Goal: Check status: Check status

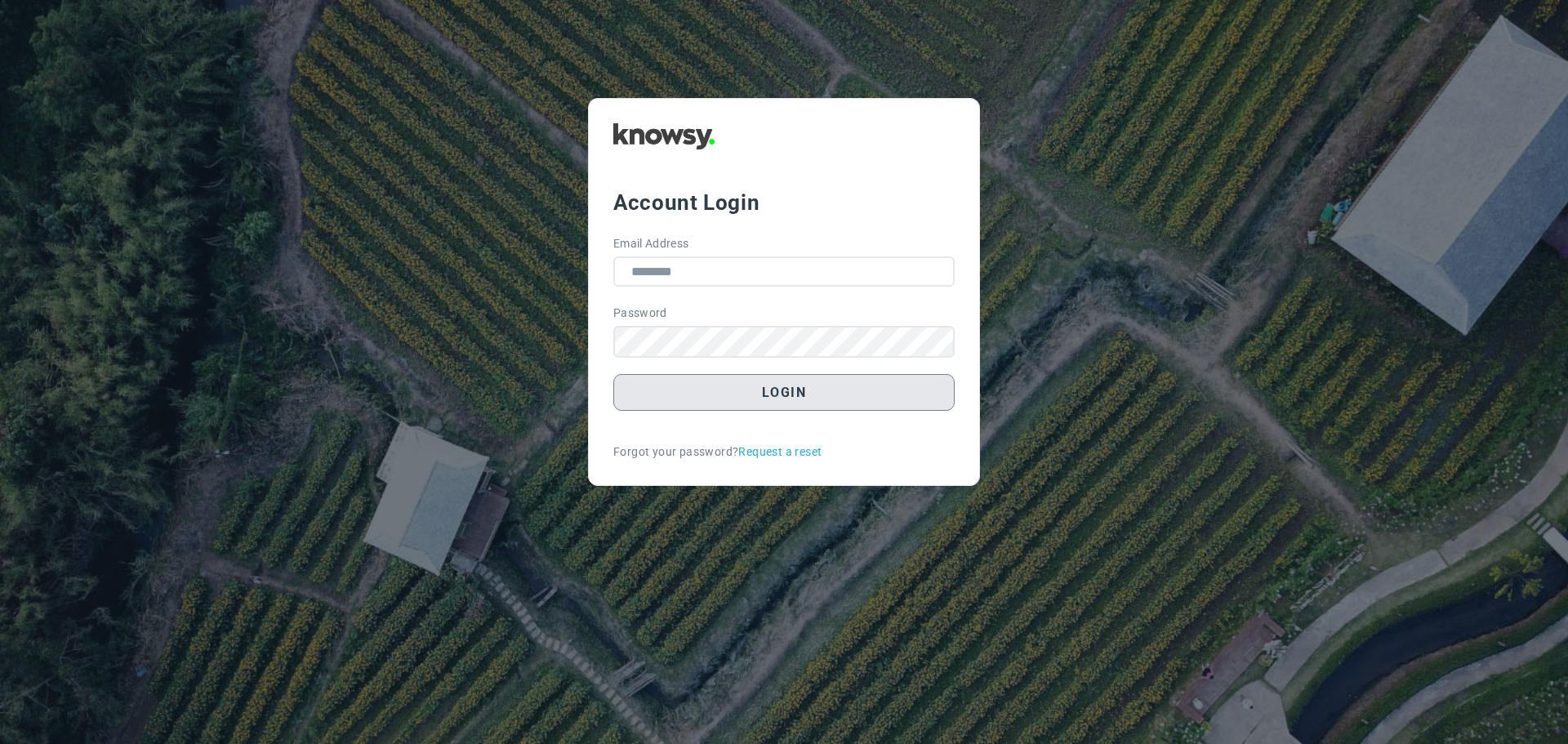
type input "**********"
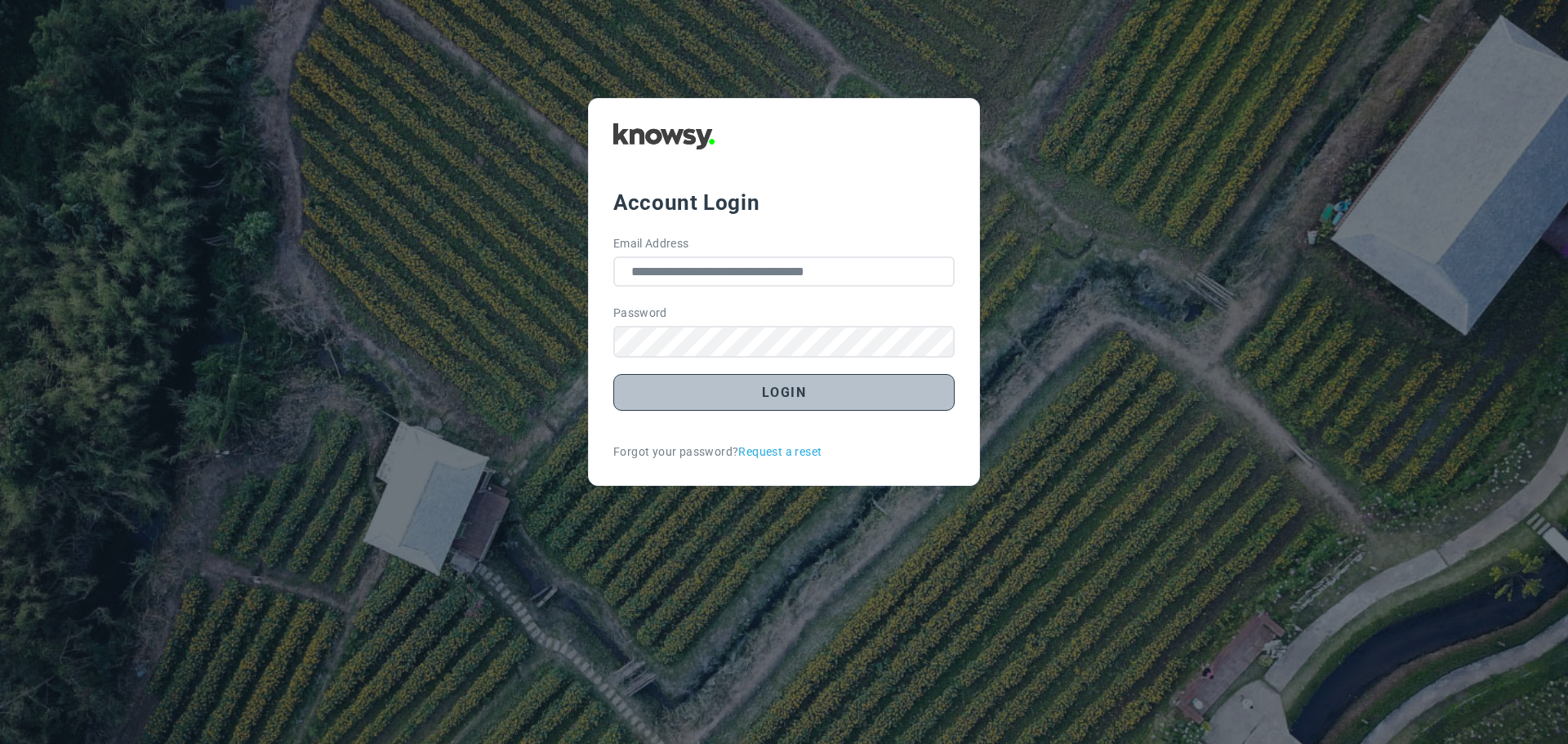
click at [782, 396] on button "Login" at bounding box center [784, 392] width 342 height 37
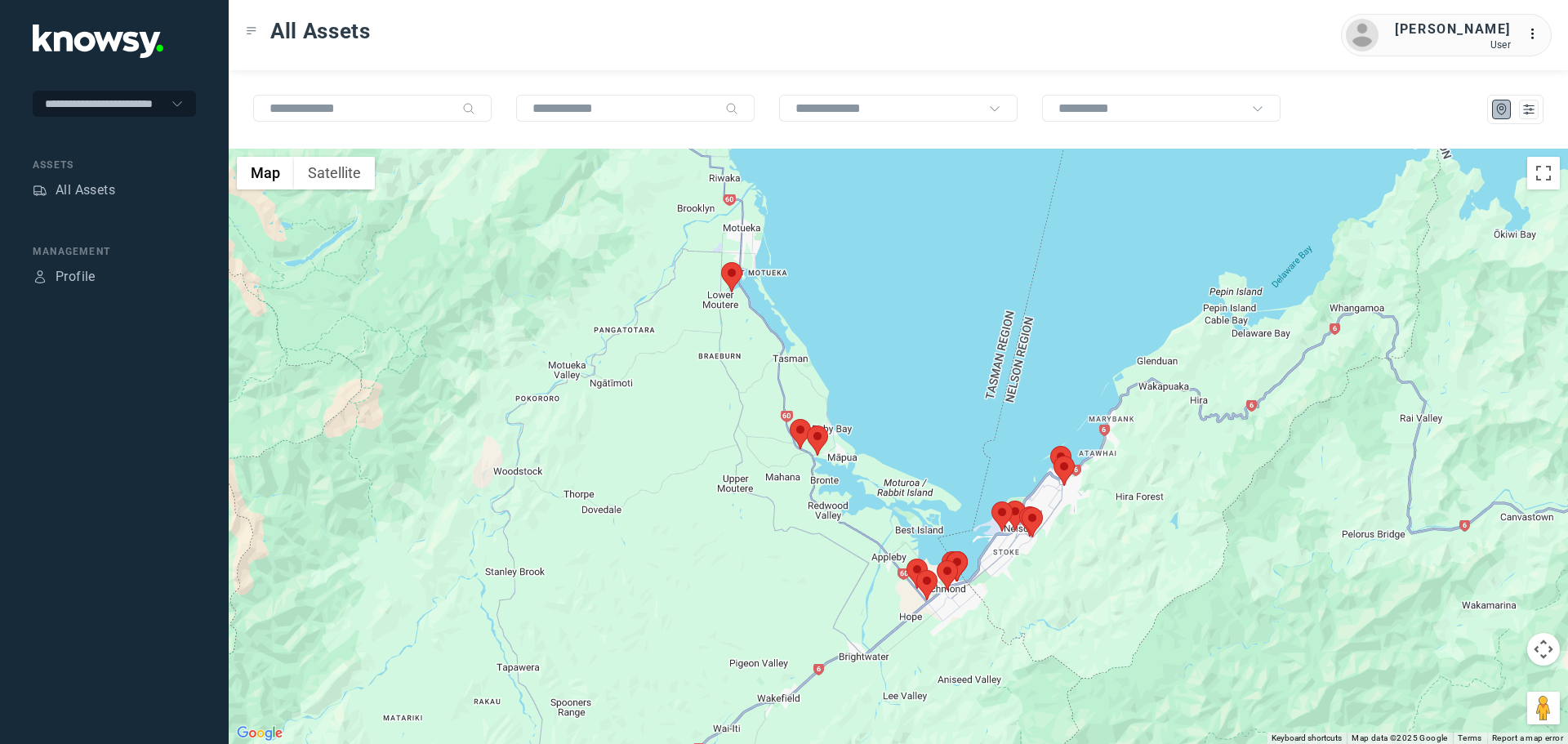
click at [721, 262] on area at bounding box center [721, 262] width 0 height 0
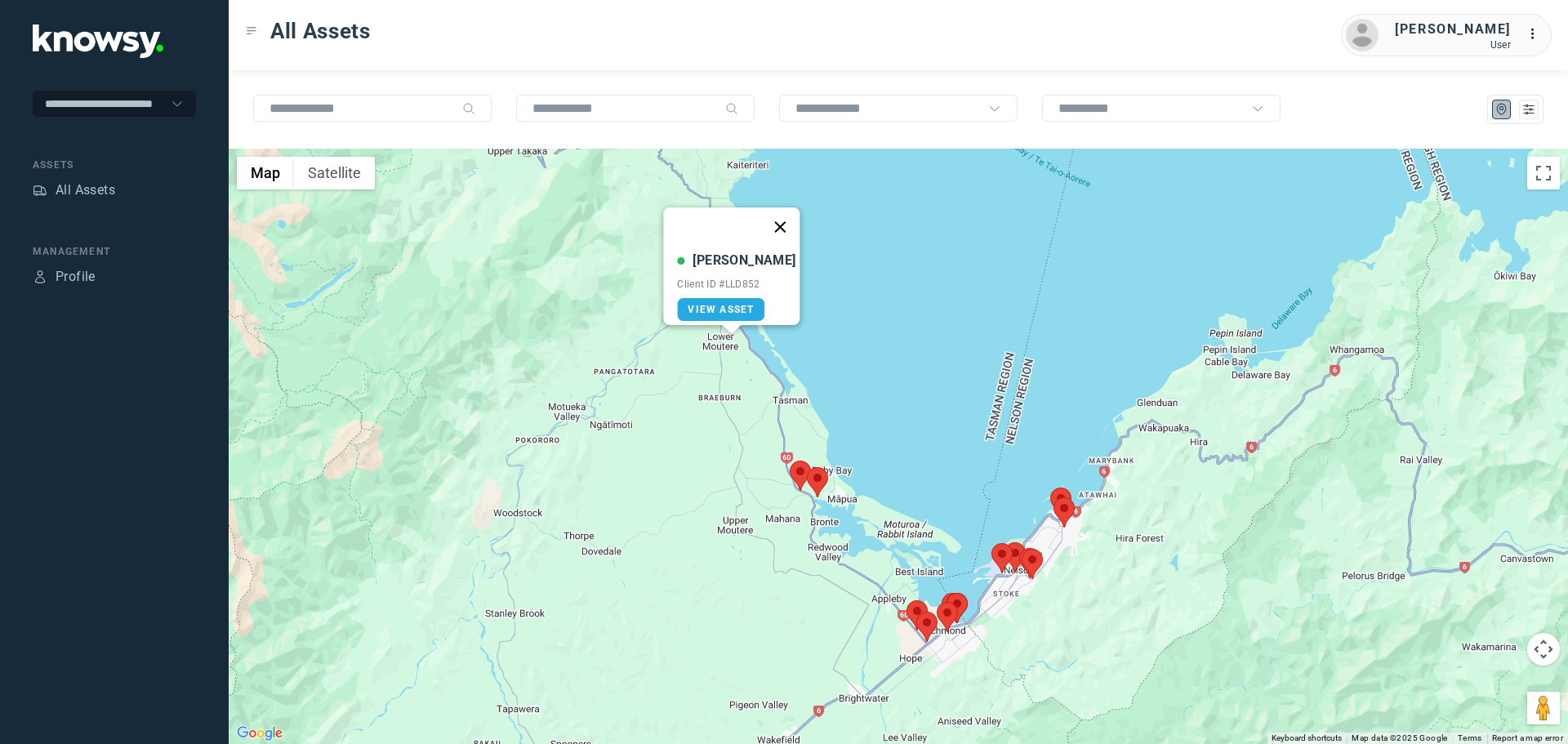
click at [769, 216] on button "Close" at bounding box center [781, 227] width 39 height 39
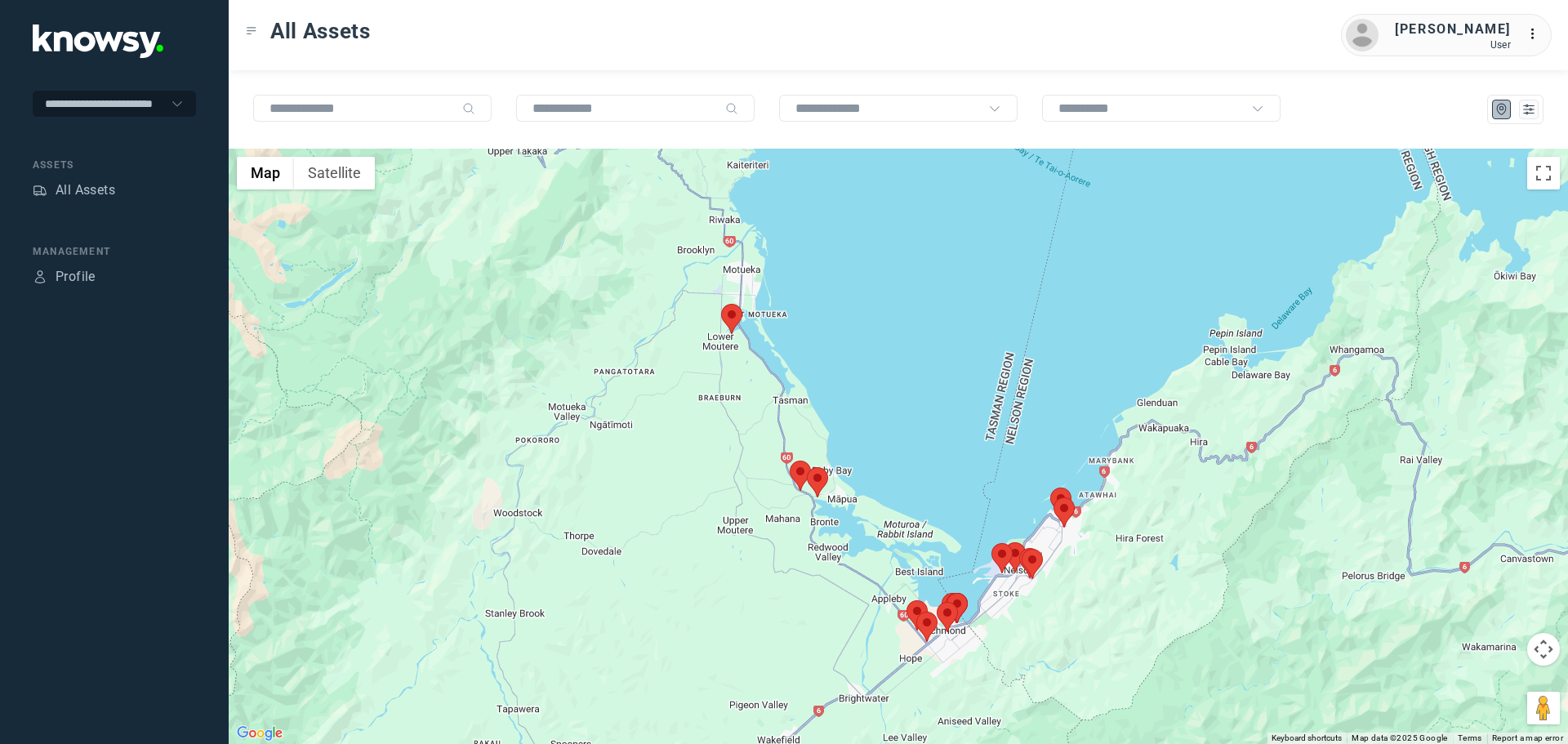
click at [790, 461] on area at bounding box center [790, 461] width 0 height 0
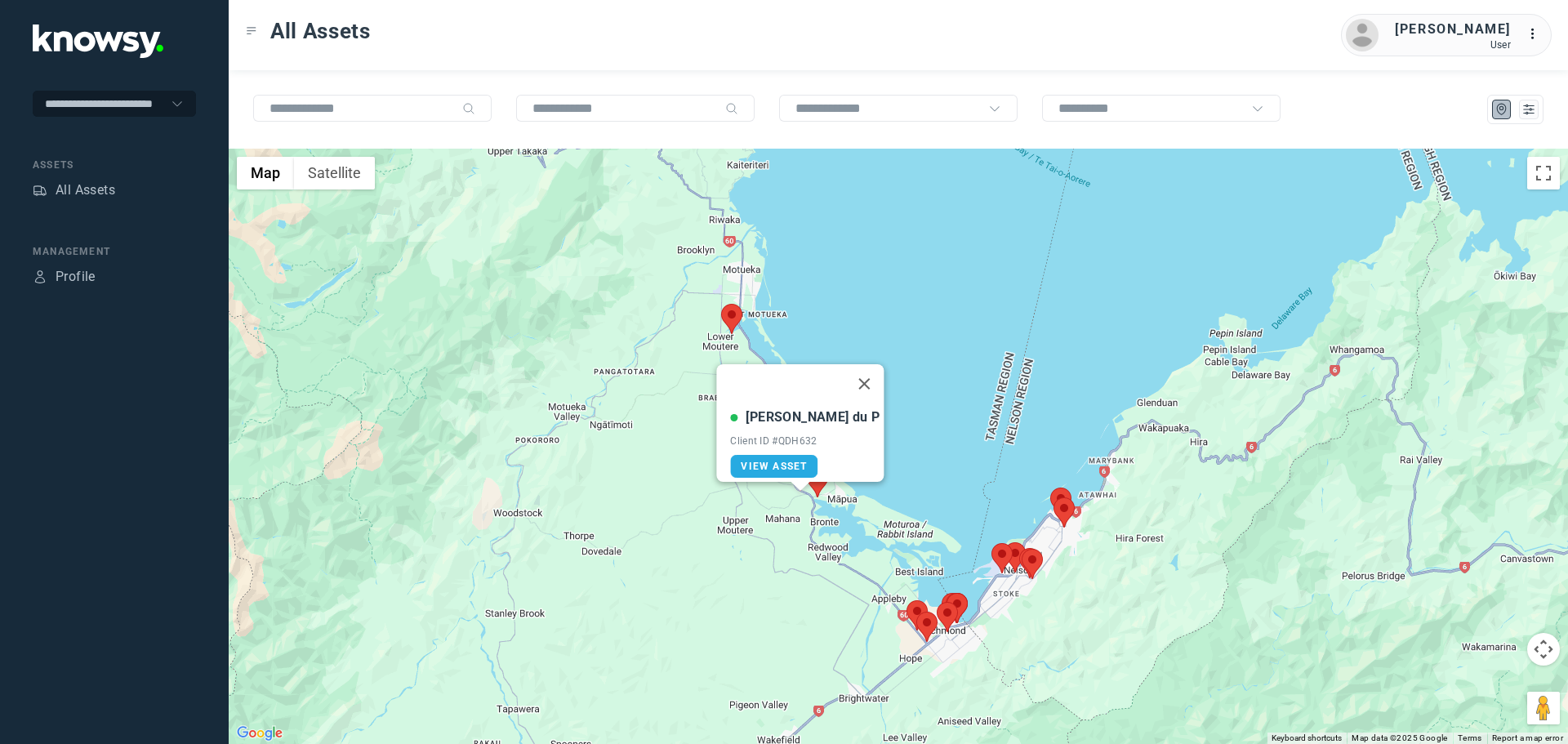
drag, startPoint x: 833, startPoint y: 372, endPoint x: 827, endPoint y: 420, distance: 48.4
click at [845, 376] on button "Close" at bounding box center [865, 384] width 39 height 39
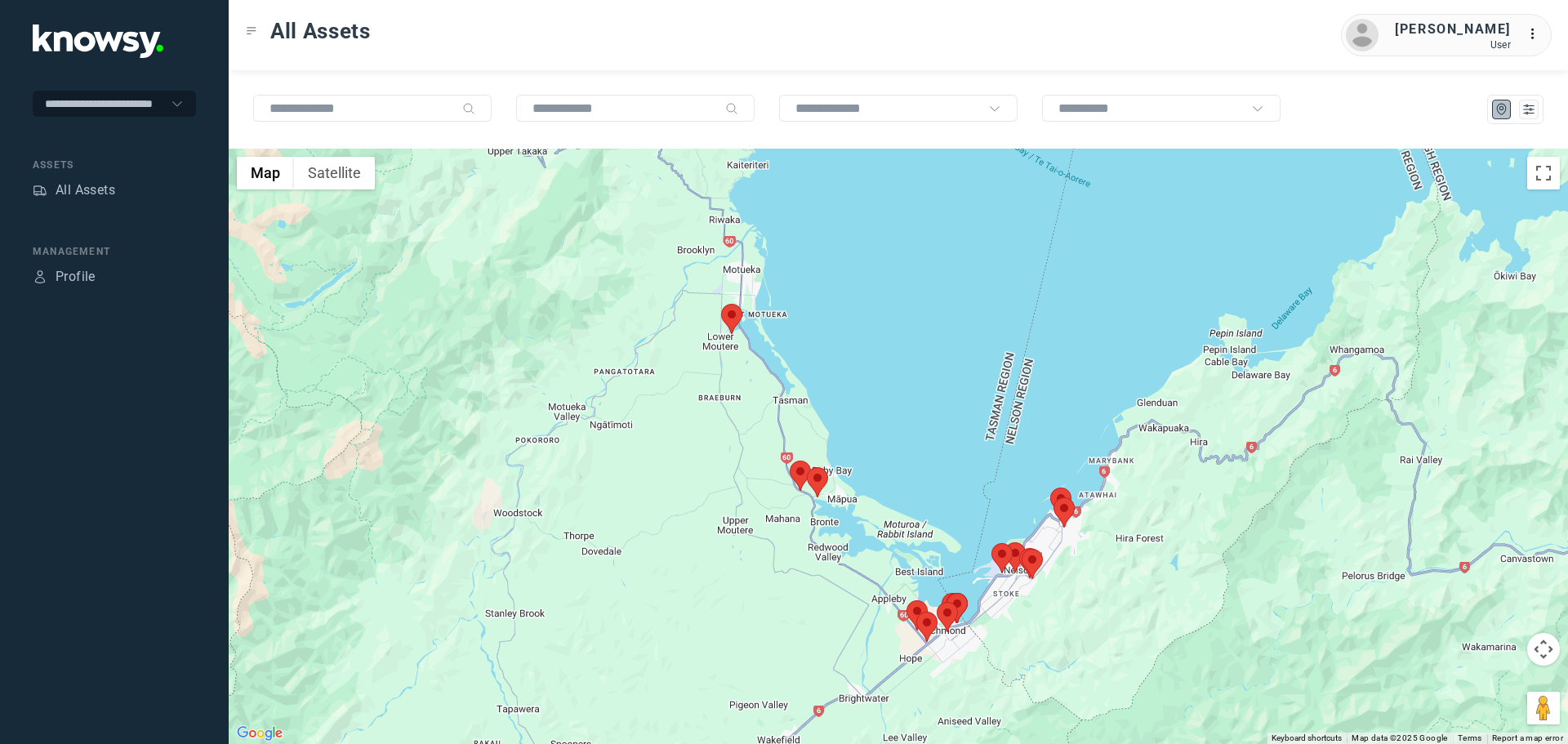
click at [807, 468] on area at bounding box center [807, 468] width 0 height 0
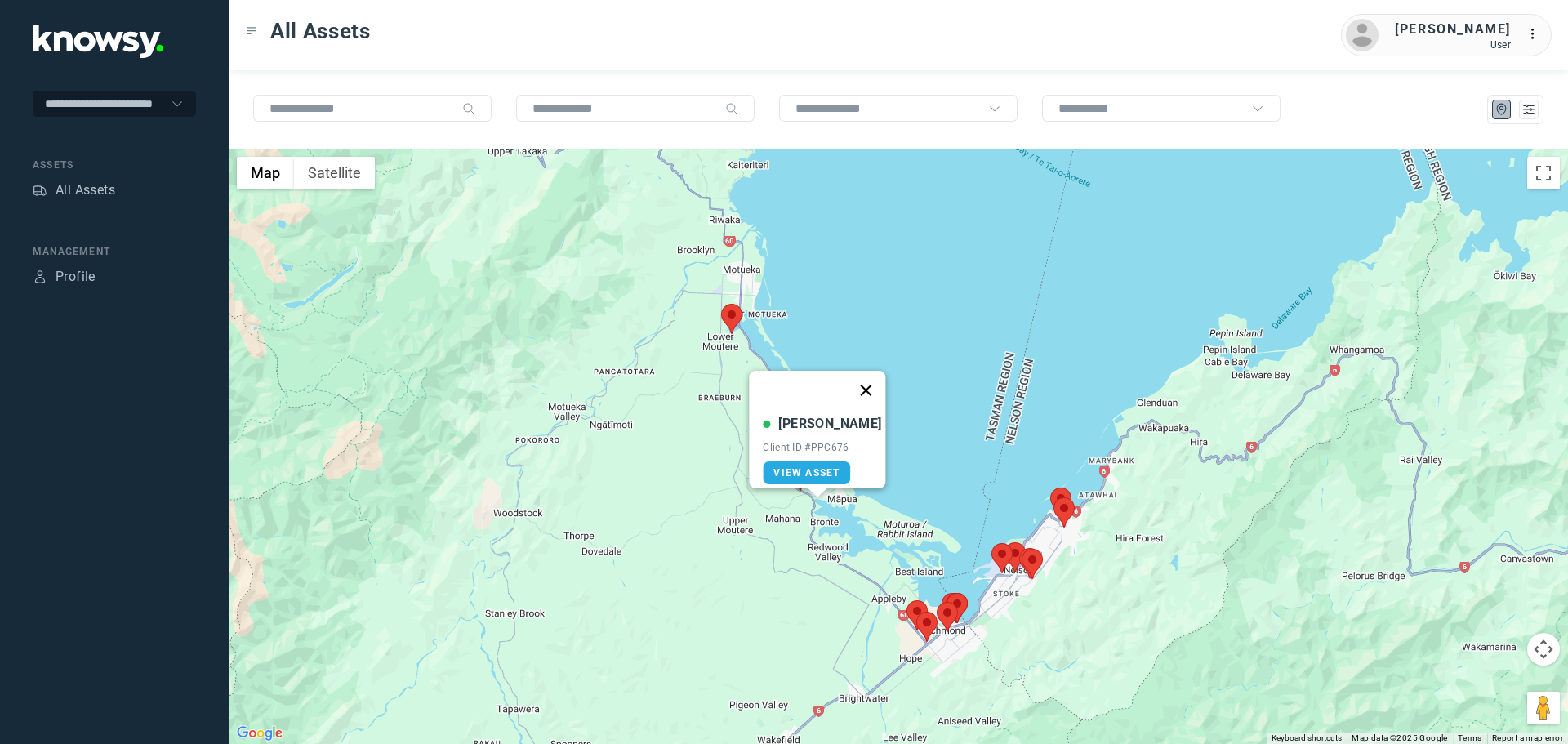
click at [851, 377] on button "Close" at bounding box center [867, 391] width 39 height 39
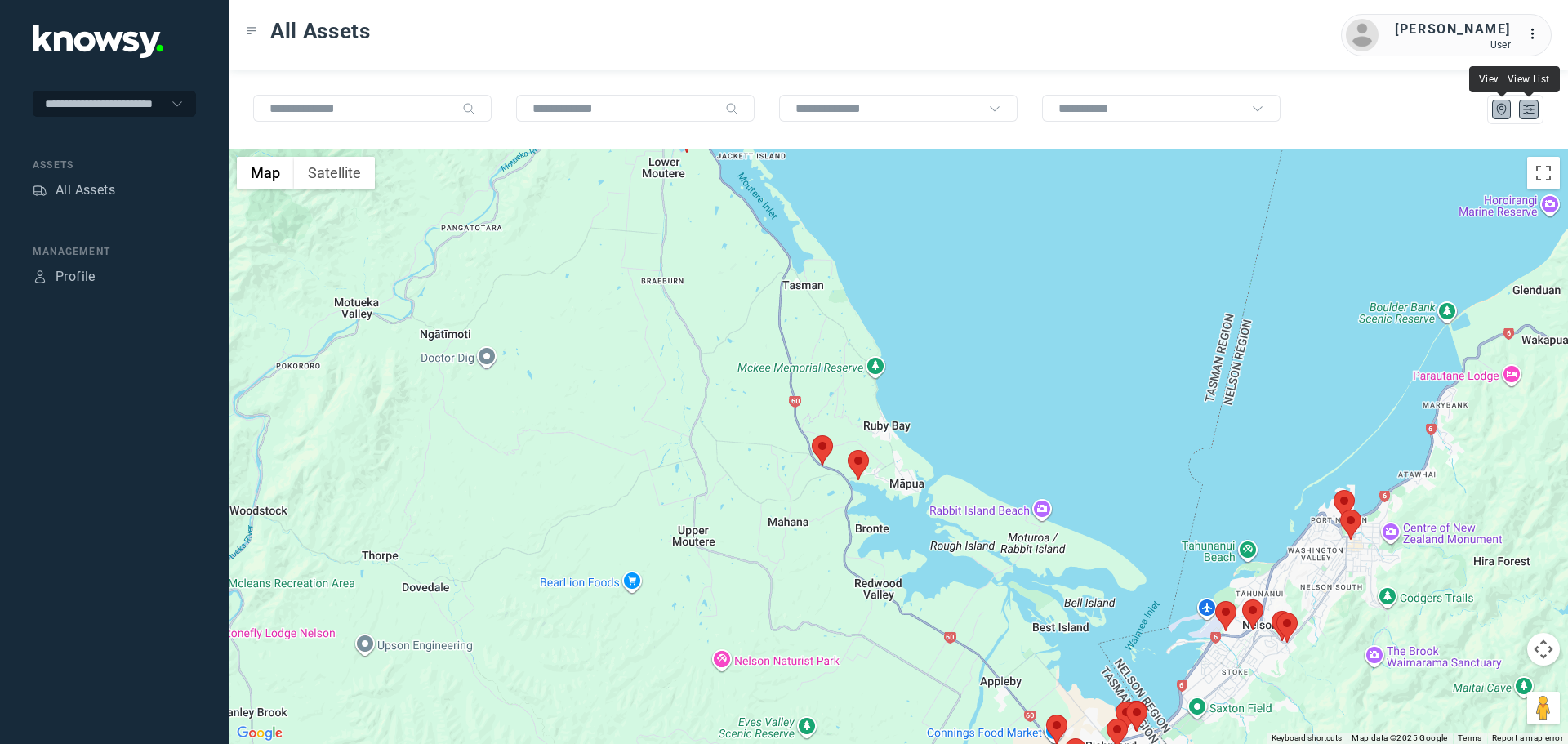
click at [1526, 105] on icon "List" at bounding box center [1530, 110] width 15 height 15
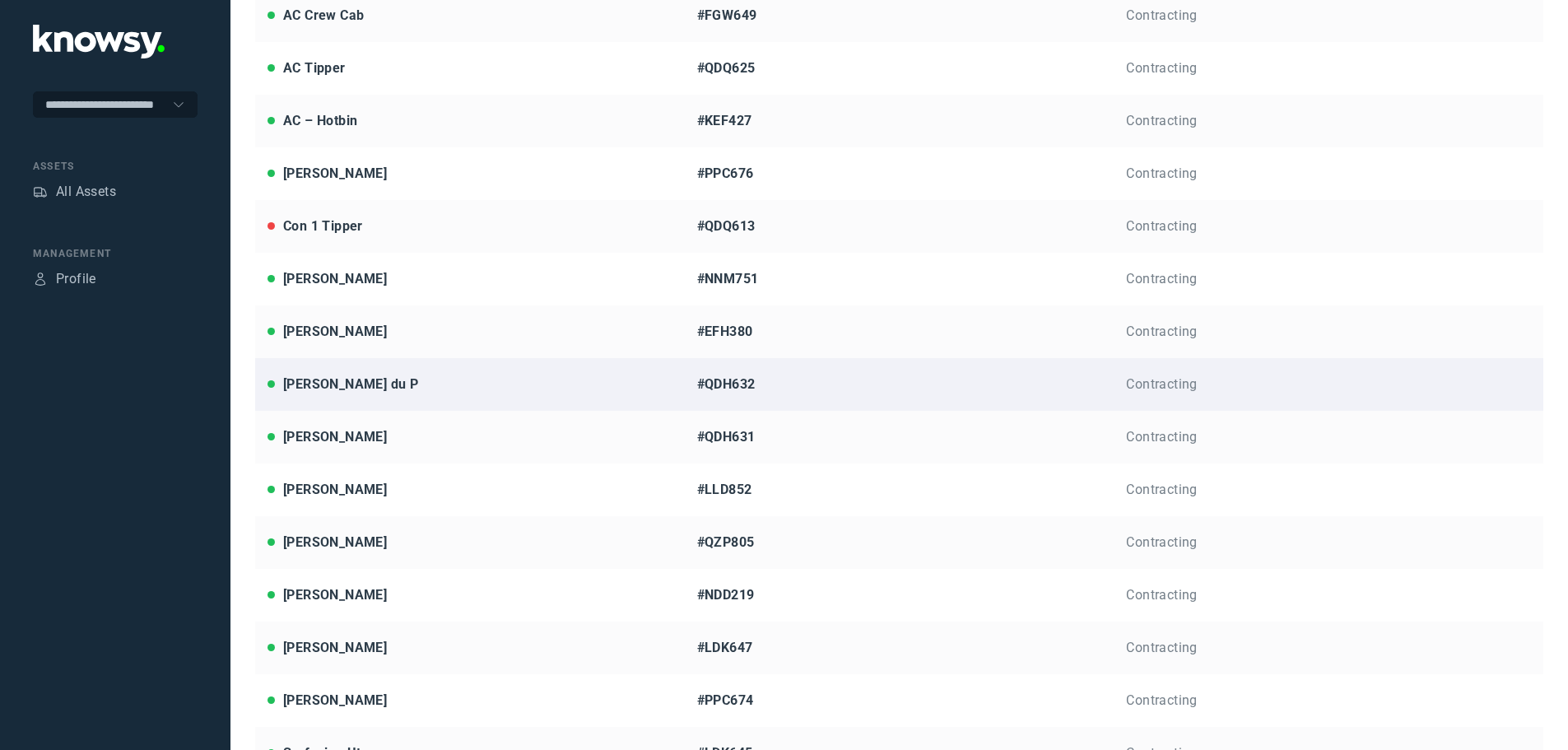
scroll to position [204, 0]
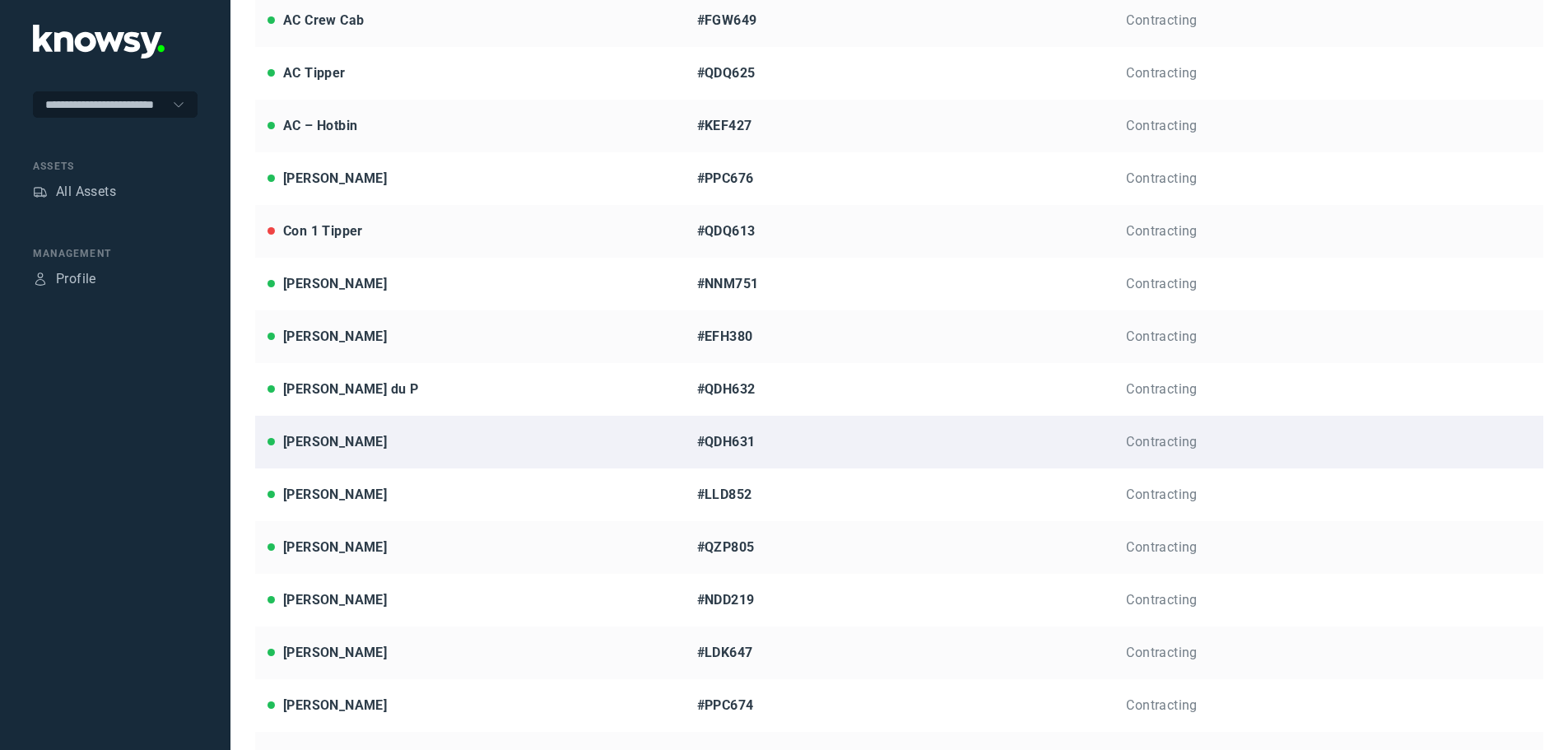
click at [322, 443] on div "[PERSON_NAME]" at bounding box center [335, 443] width 104 height 20
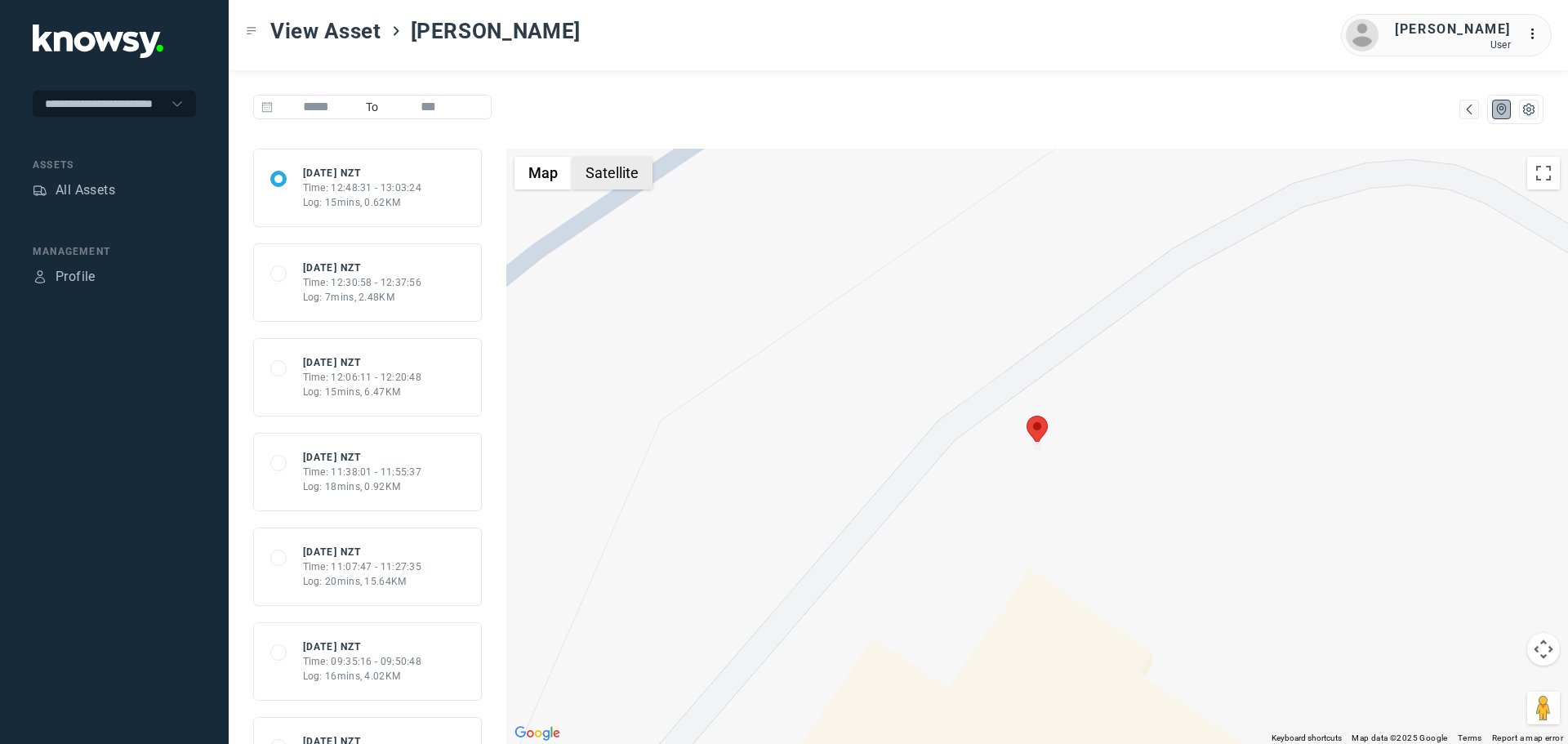
click at [613, 178] on button "Satellite" at bounding box center [612, 173] width 81 height 33
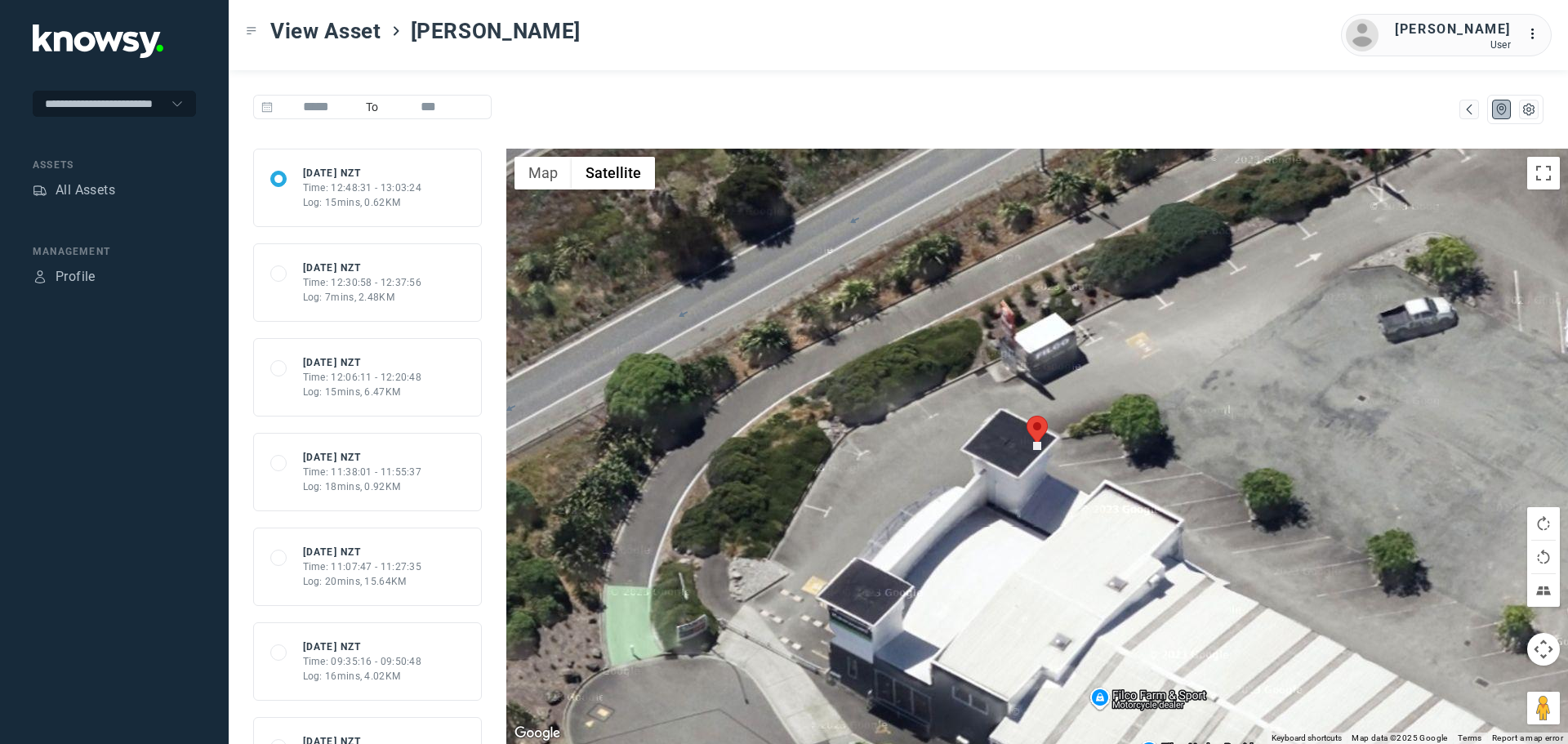
click at [372, 287] on div "Time: 12:30:58 - 12:37:56" at bounding box center [363, 283] width 119 height 15
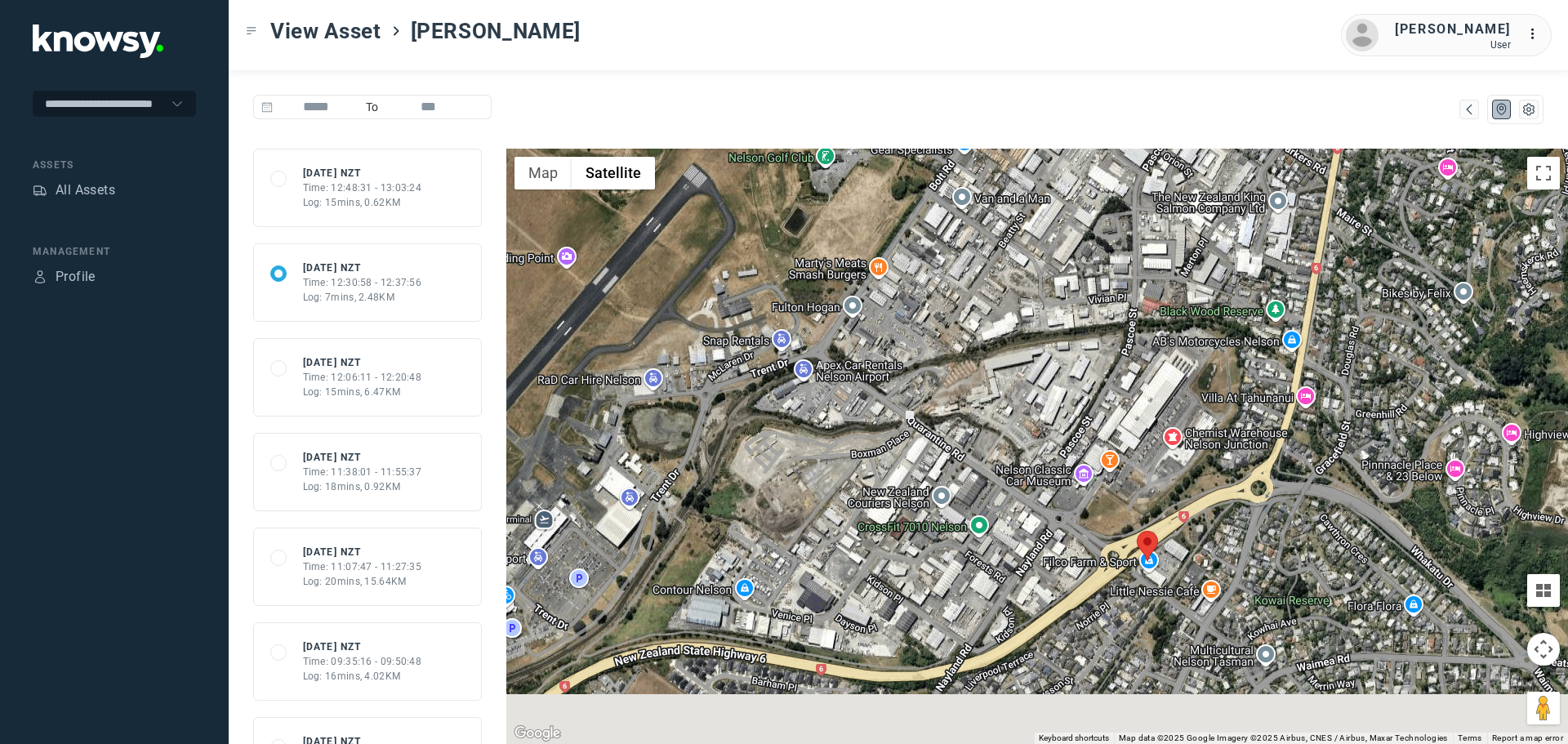
drag, startPoint x: 1268, startPoint y: 532, endPoint x: 1216, endPoint y: 341, distance: 198.0
click at [1216, 341] on div at bounding box center [1037, 446] width 1062 height 595
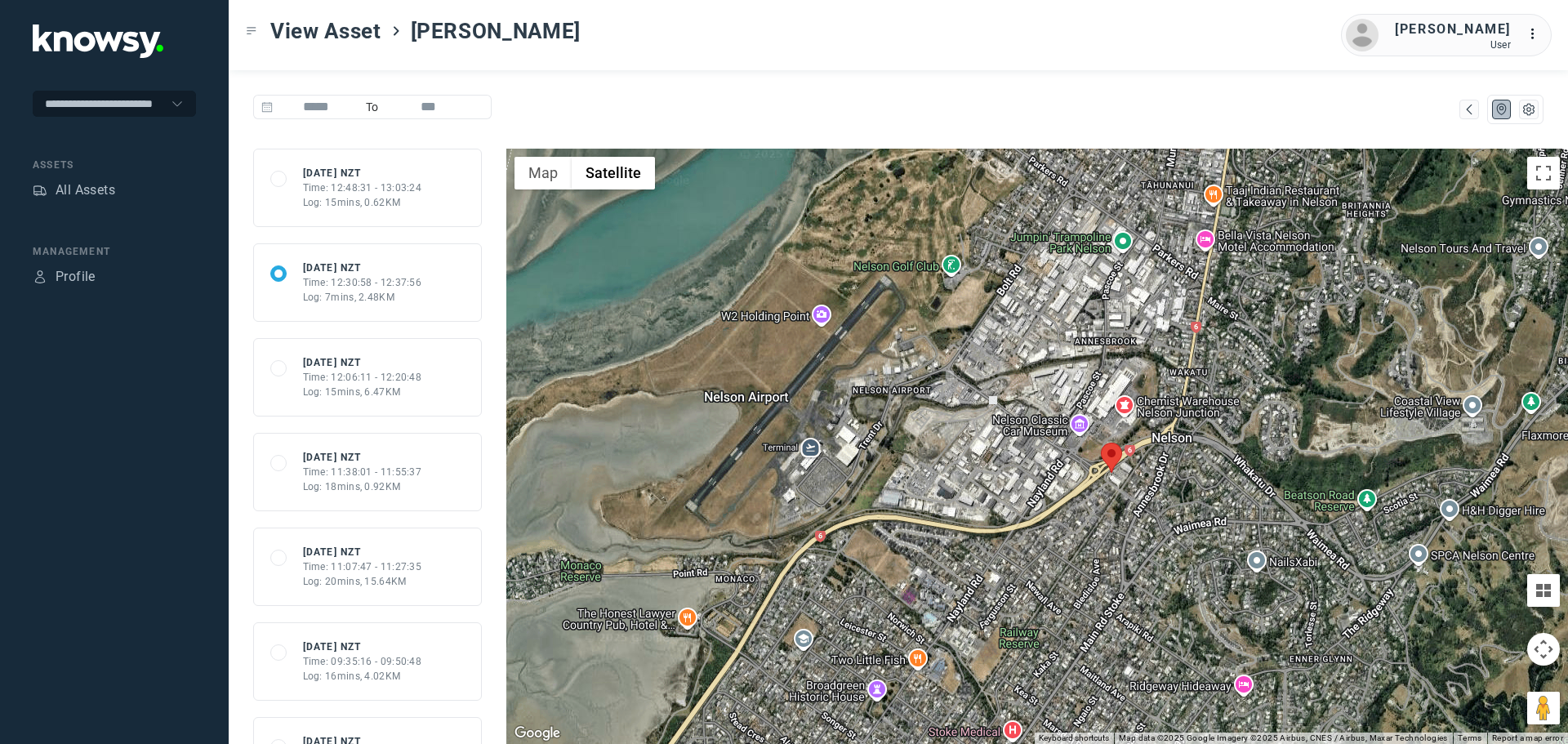
click at [372, 390] on div "Log: 15mins, 6.47KM" at bounding box center [363, 392] width 119 height 15
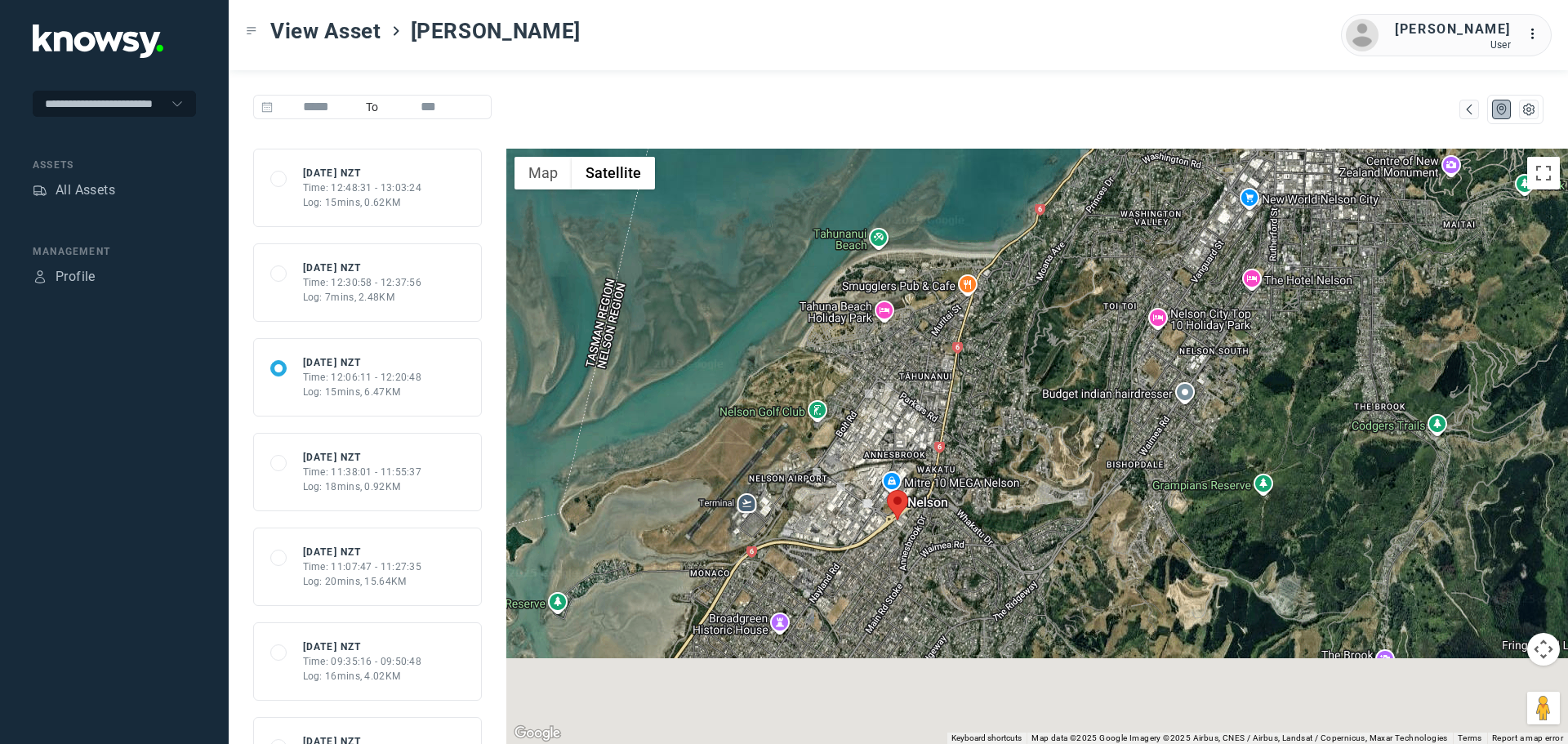
drag, startPoint x: 1085, startPoint y: 485, endPoint x: 1070, endPoint y: 328, distance: 157.7
click at [1070, 328] on div at bounding box center [1037, 446] width 1062 height 595
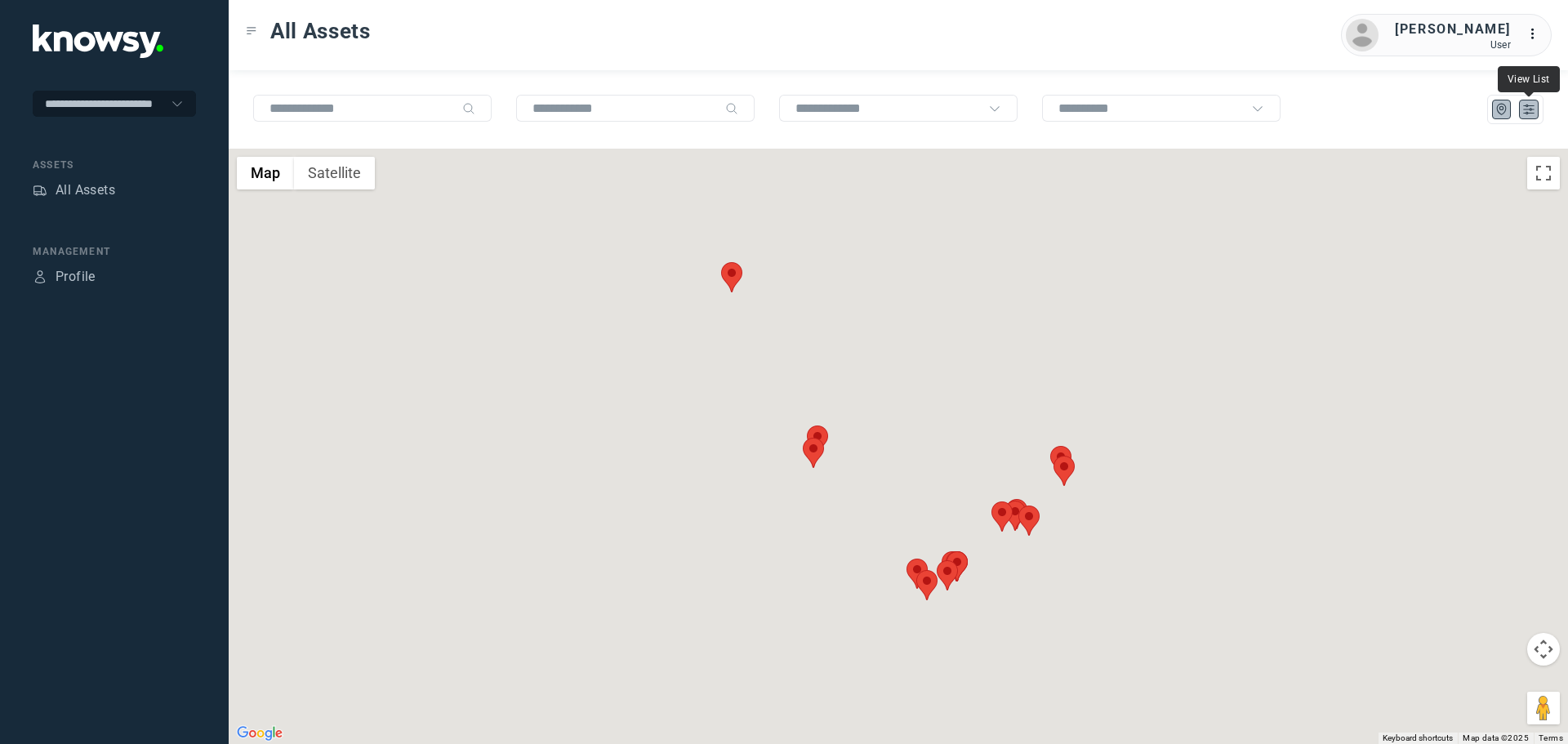
click at [1532, 115] on icon "List" at bounding box center [1530, 110] width 15 height 15
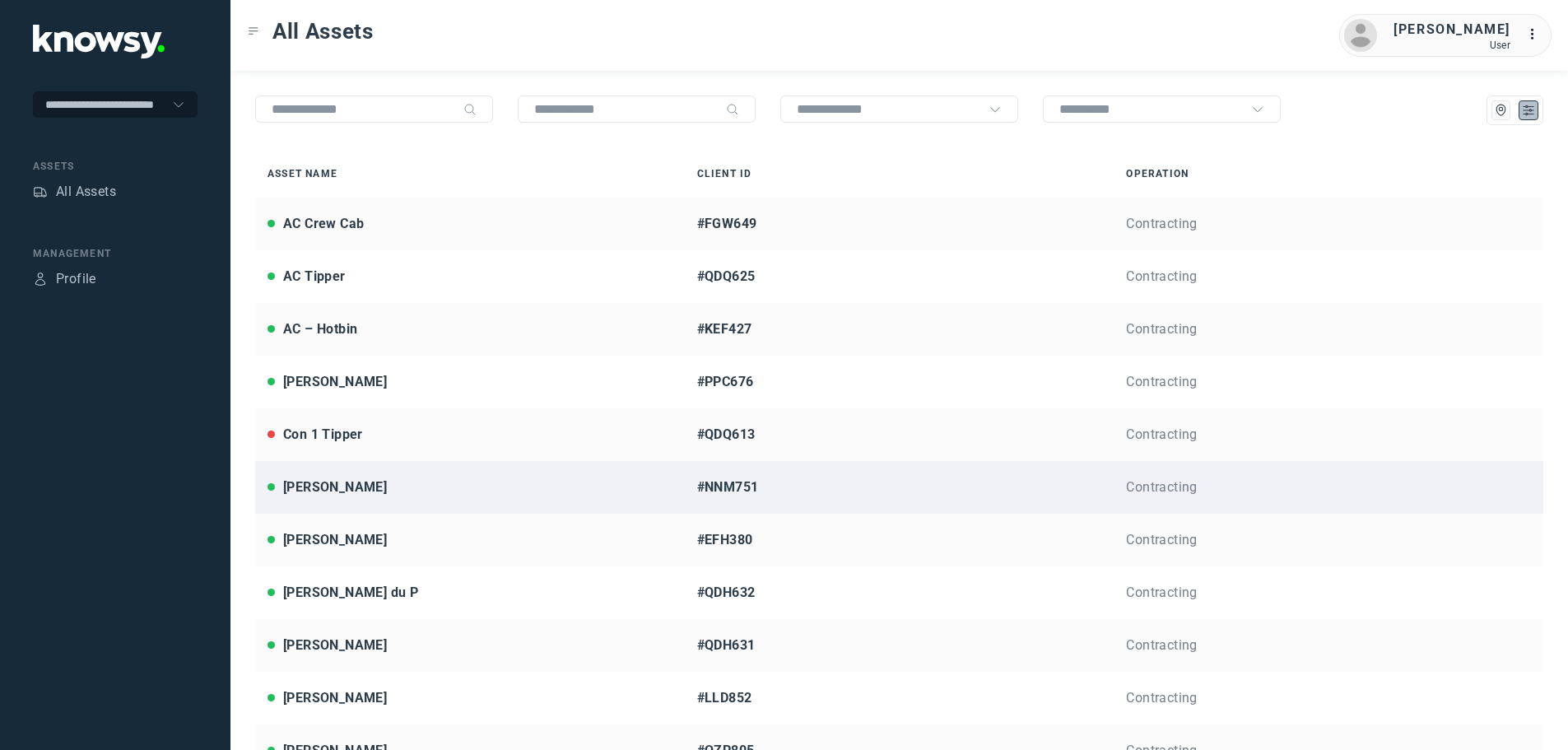
click at [348, 492] on div "[PERSON_NAME]" at bounding box center [470, 488] width 405 height 20
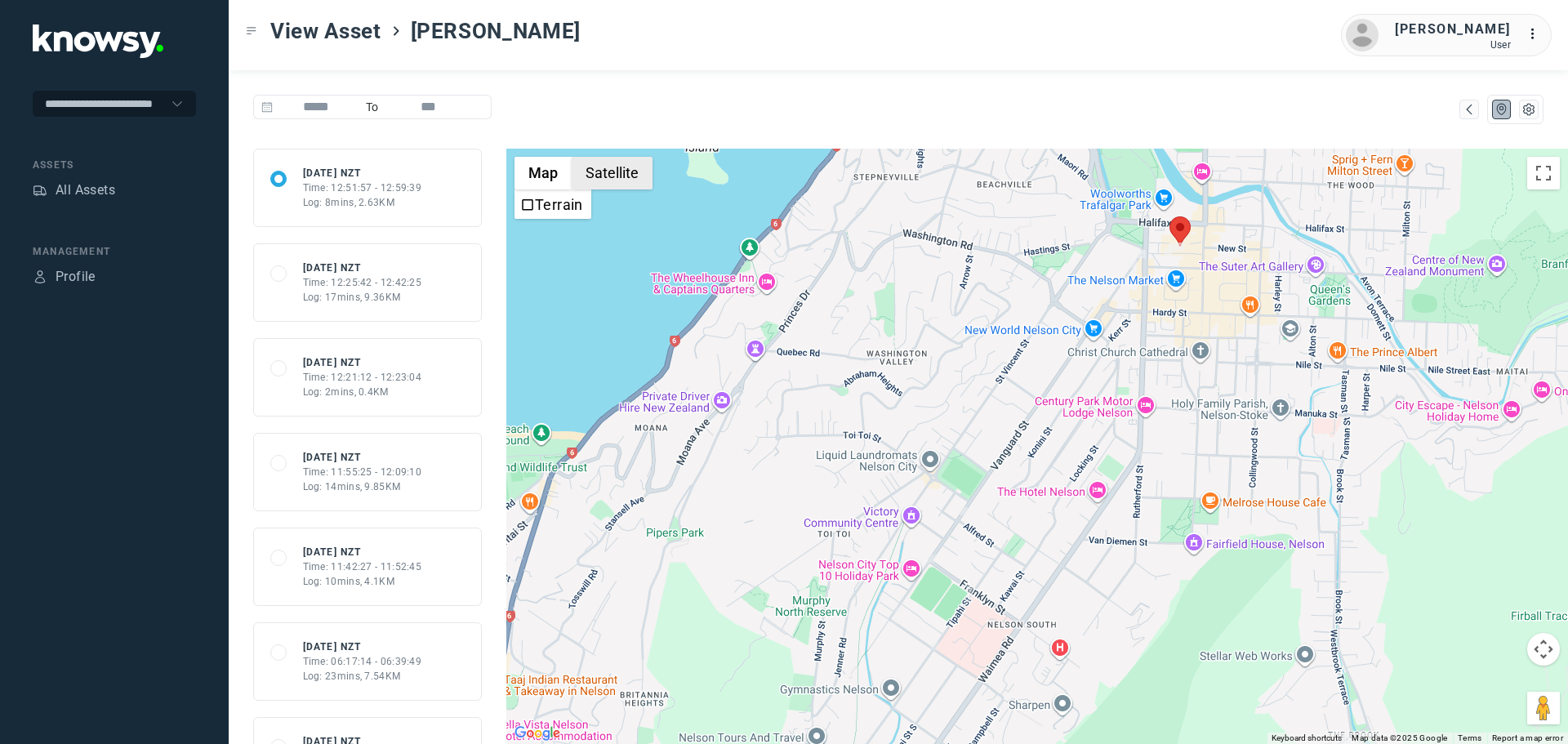
click at [597, 175] on button "Satellite" at bounding box center [612, 173] width 81 height 33
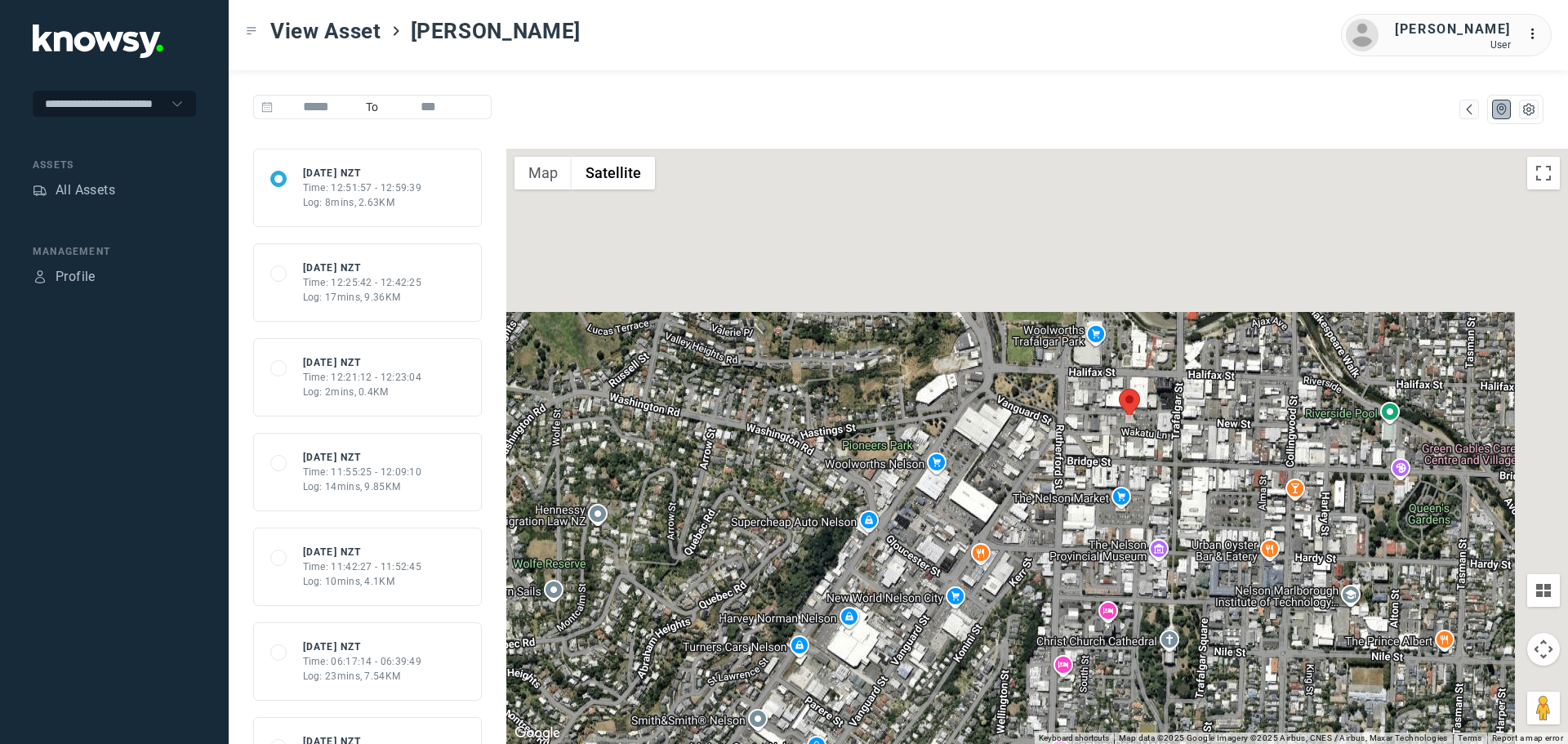
drag, startPoint x: 1168, startPoint y: 255, endPoint x: 1106, endPoint y: 561, distance: 312.2
click at [1107, 559] on div at bounding box center [1037, 446] width 1062 height 595
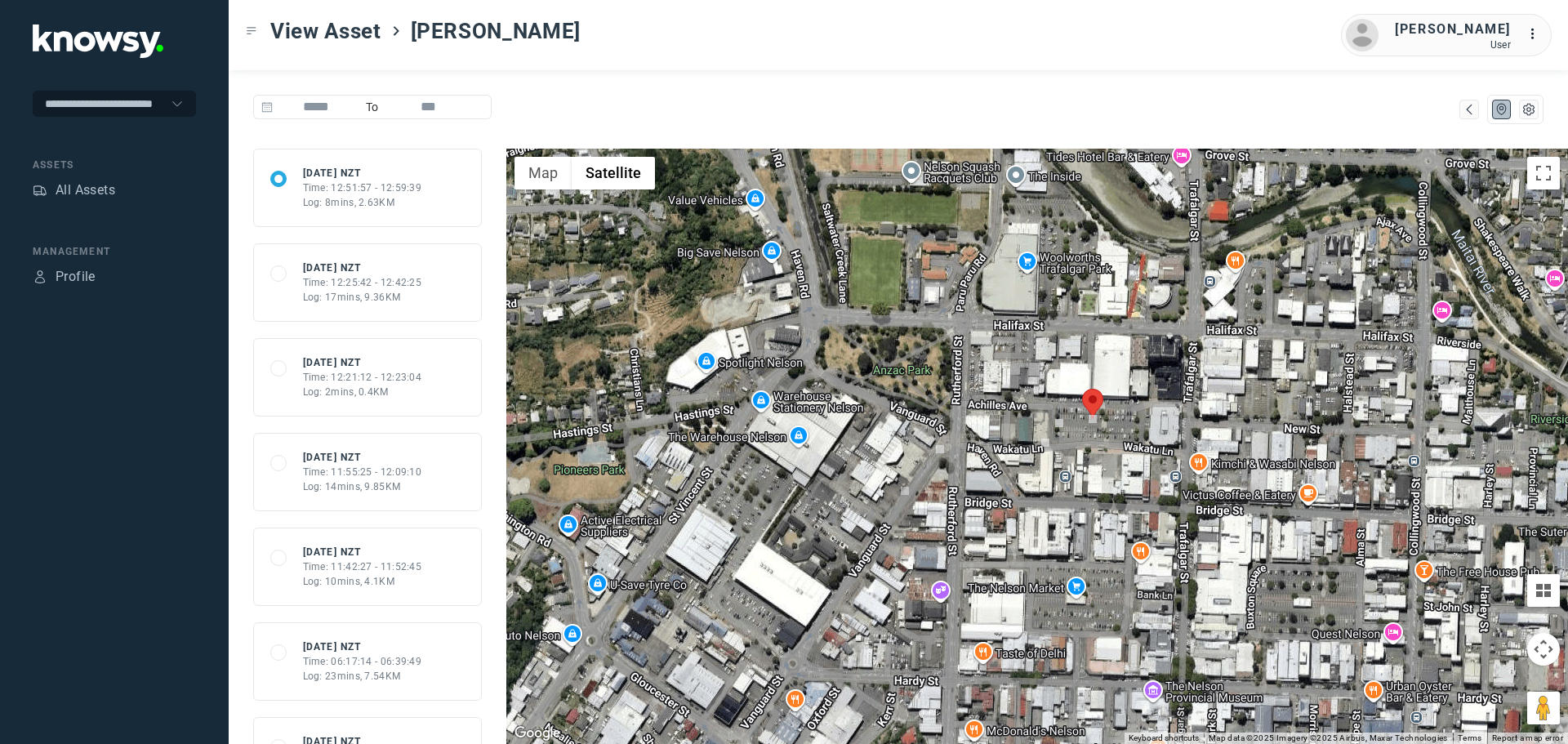
drag, startPoint x: 1091, startPoint y: 423, endPoint x: 1049, endPoint y: 520, distance: 105.7
click at [1049, 520] on div at bounding box center [1037, 446] width 1062 height 595
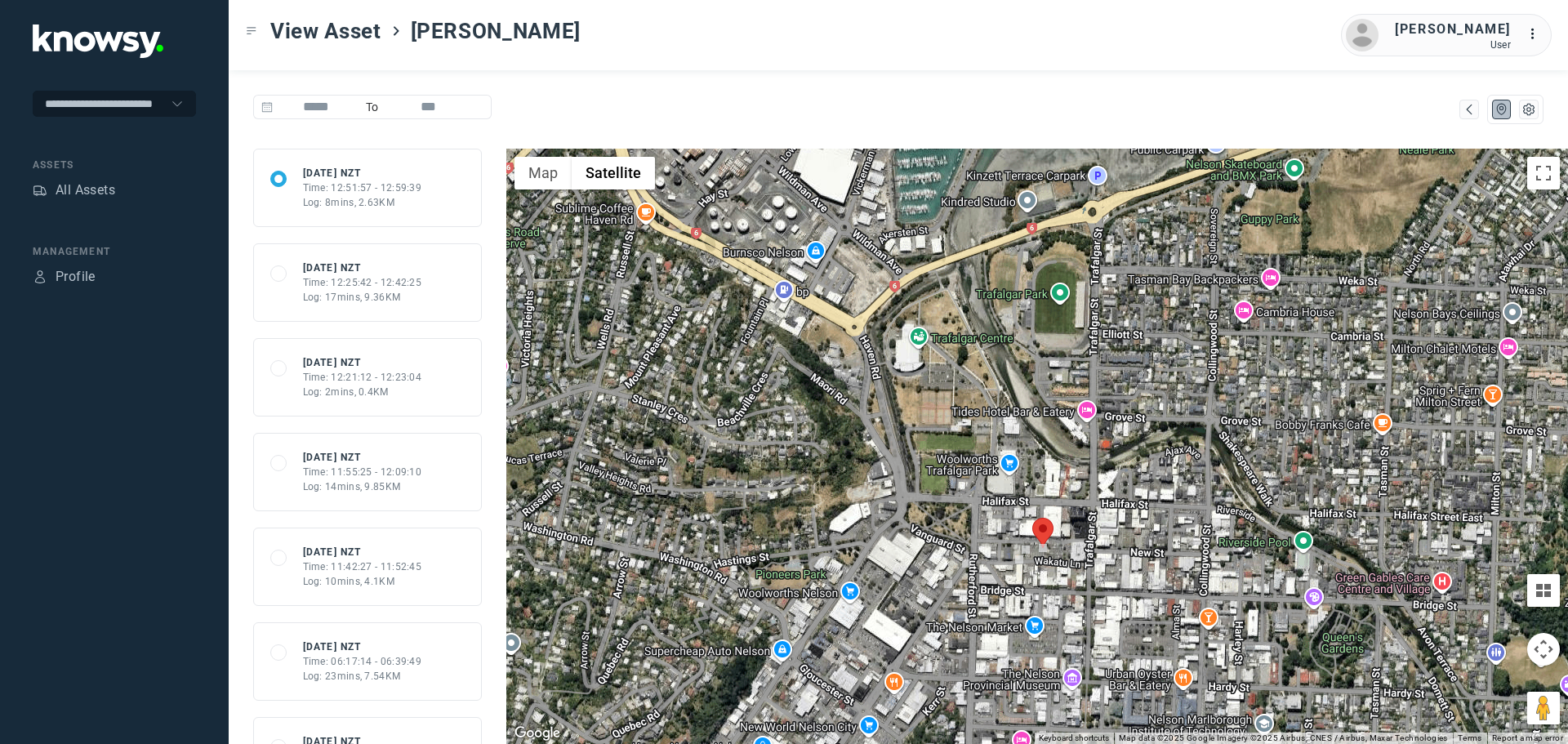
drag, startPoint x: 1043, startPoint y: 584, endPoint x: 1064, endPoint y: 361, distance: 224.0
click at [1062, 370] on div at bounding box center [1037, 446] width 1062 height 595
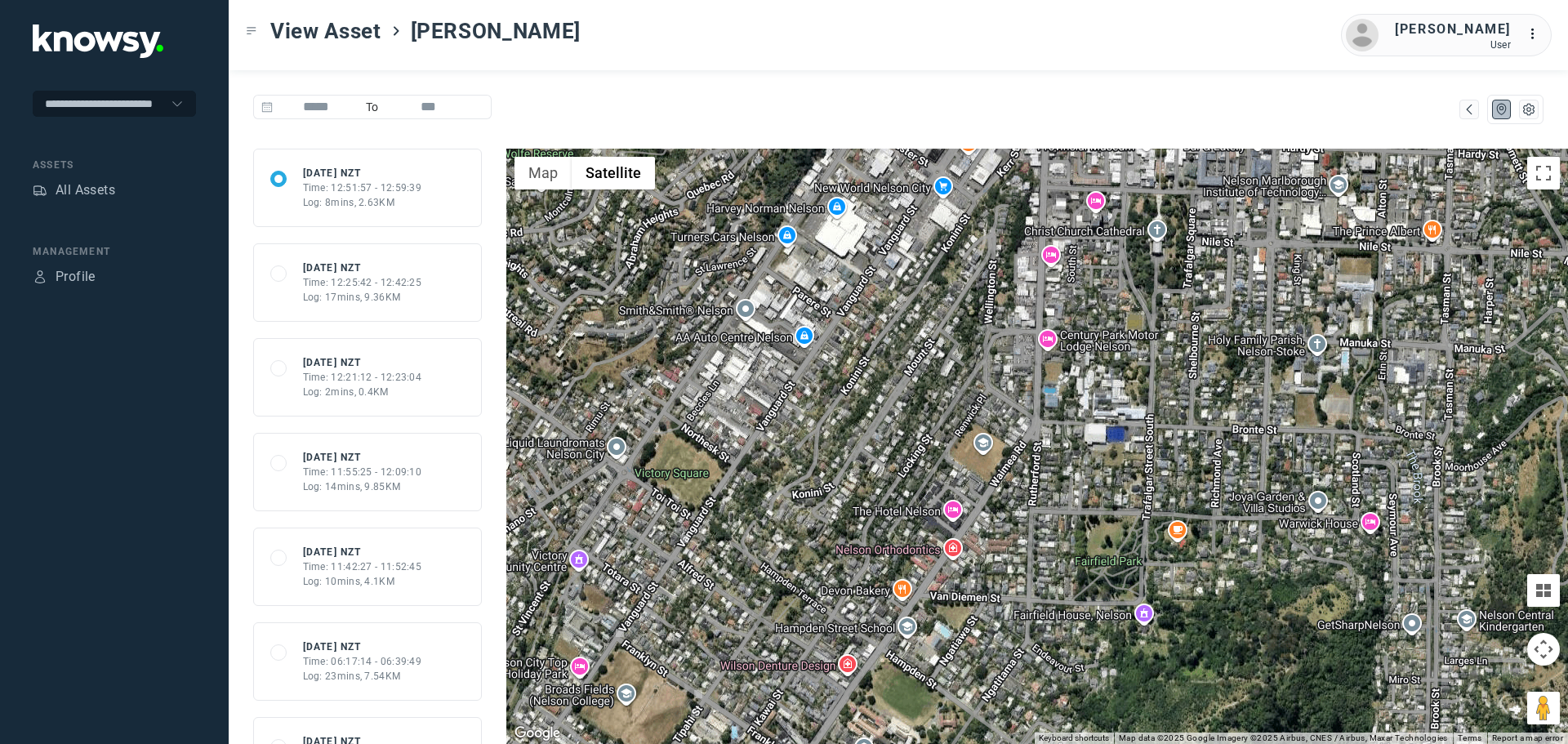
click at [337, 280] on div "Time: 12:25:42 - 12:42:25" at bounding box center [363, 283] width 119 height 15
